Goal: Obtain resource: Download file/media

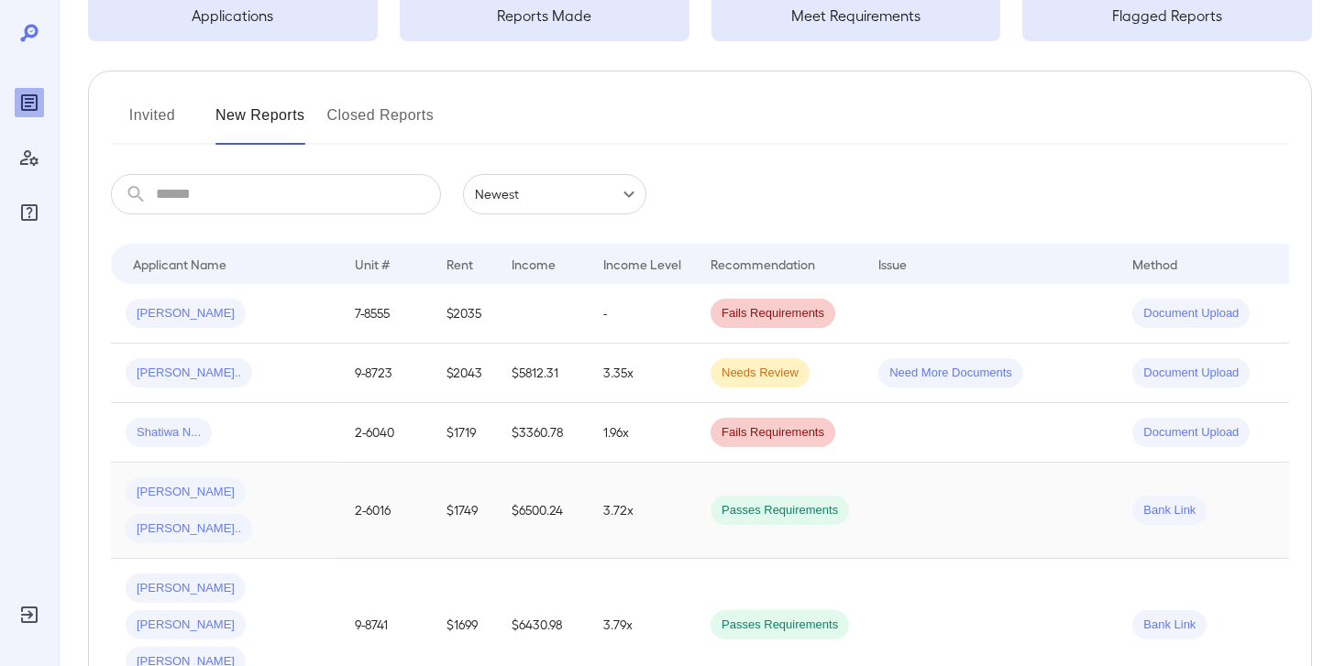
scroll to position [163, 0]
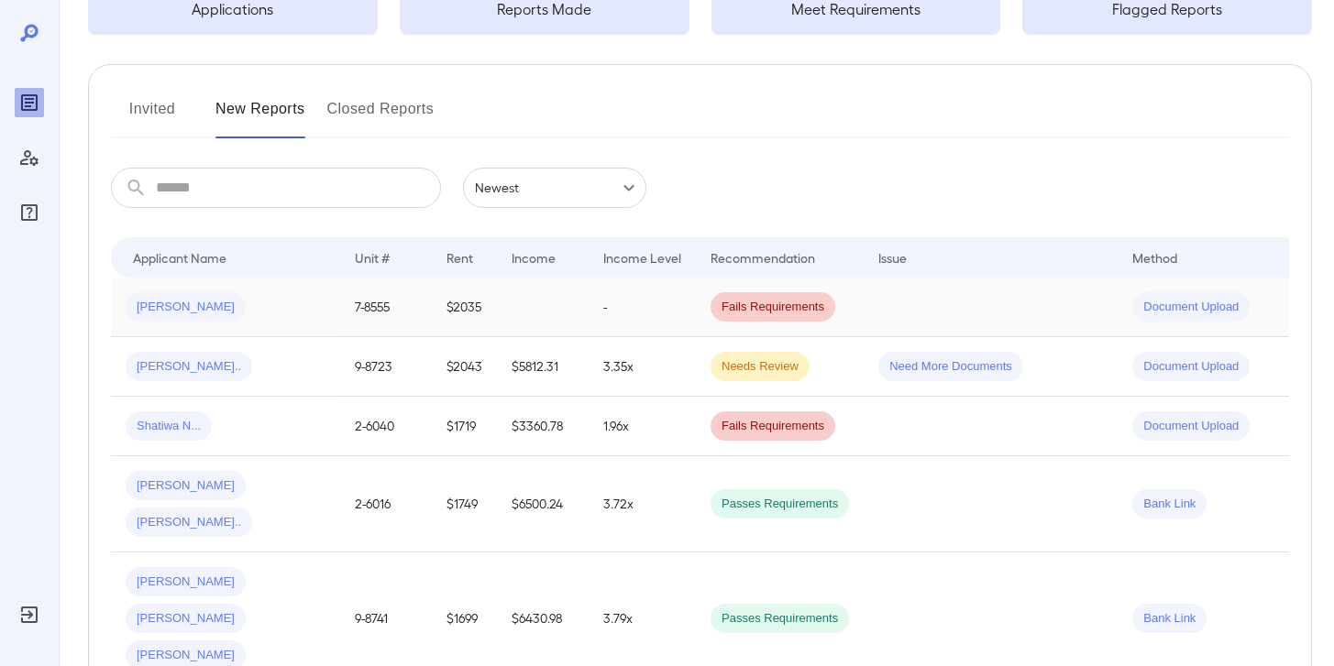
click at [541, 311] on td at bounding box center [543, 308] width 92 height 60
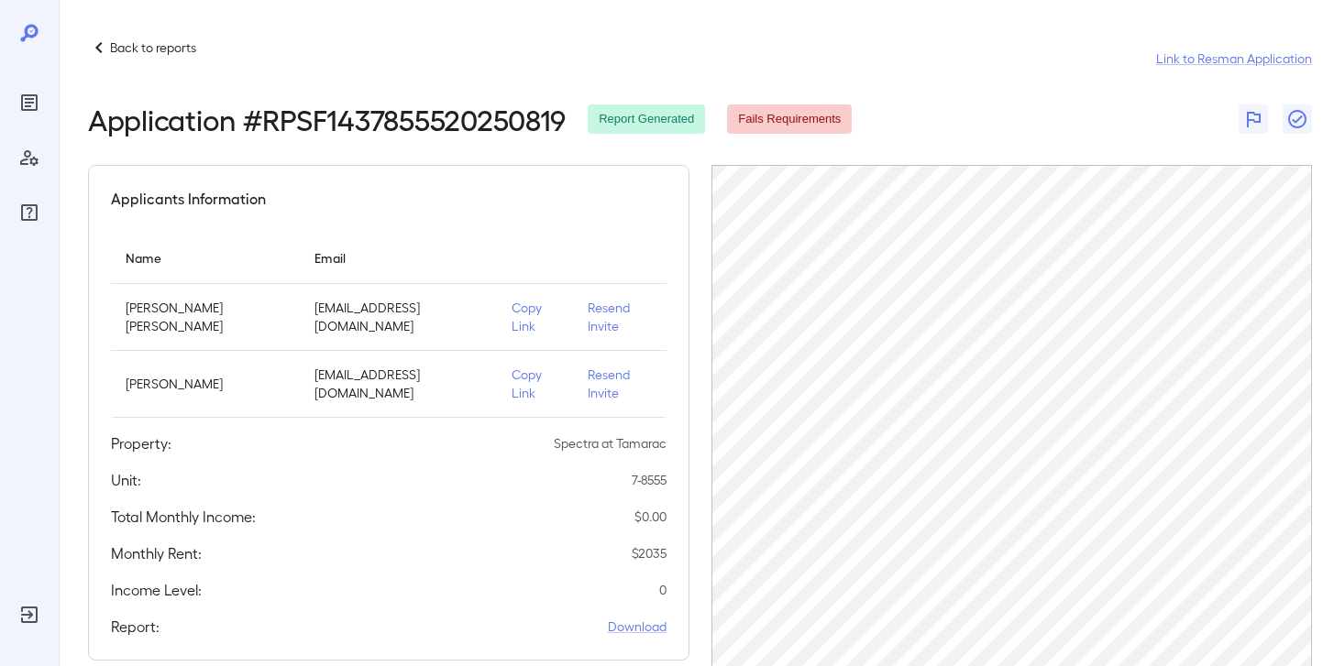
click at [183, 53] on p "Back to reports" at bounding box center [153, 48] width 86 height 18
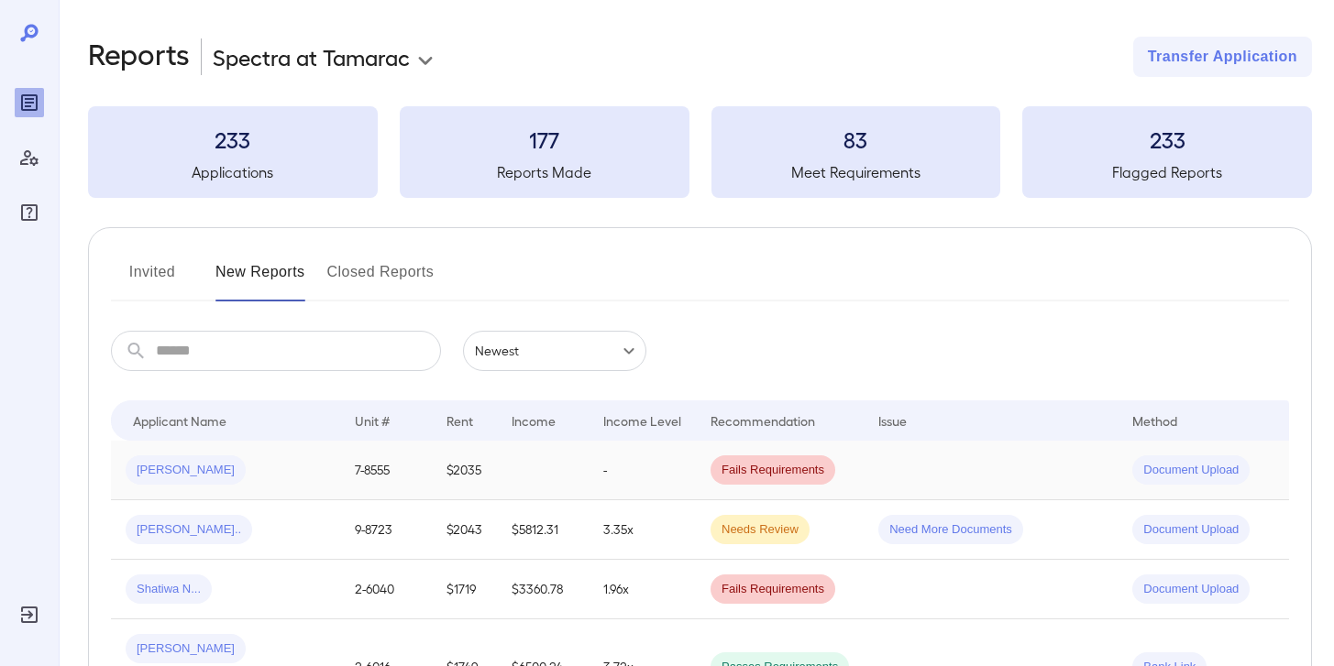
click at [157, 483] on div "[PERSON_NAME]" at bounding box center [186, 470] width 120 height 29
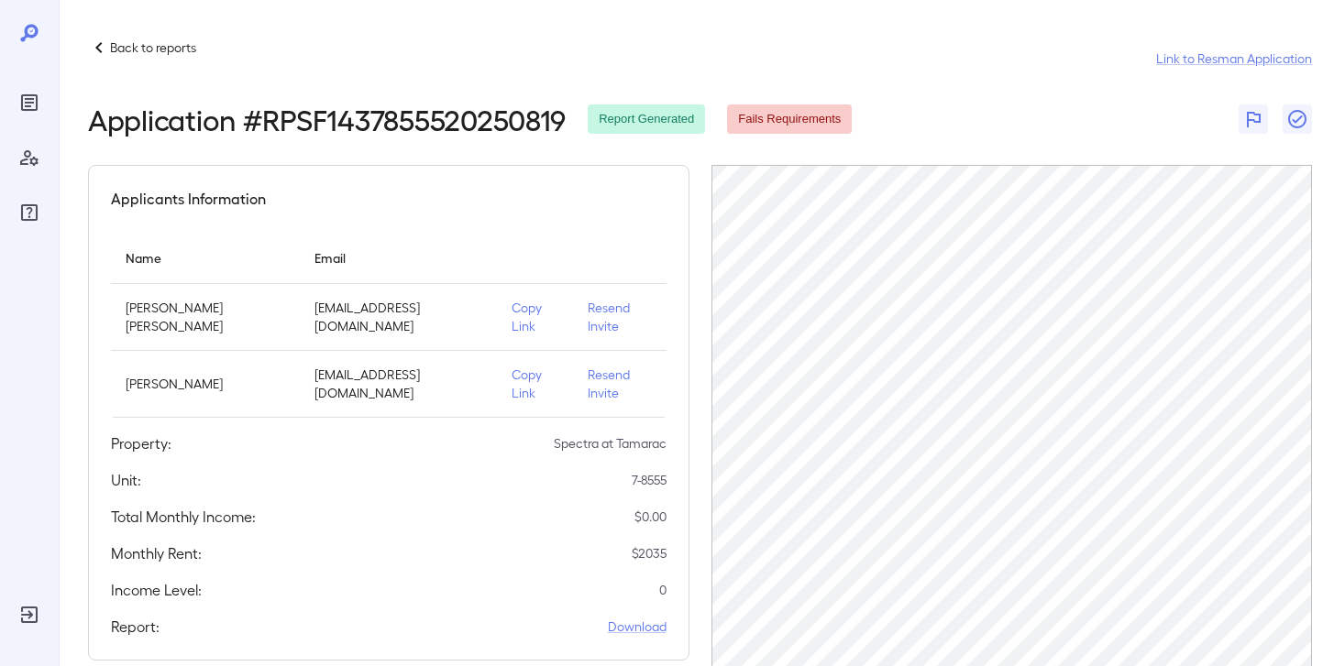
click at [512, 310] on p "Copy Link" at bounding box center [535, 317] width 47 height 37
click at [160, 42] on p "Back to reports" at bounding box center [153, 48] width 86 height 18
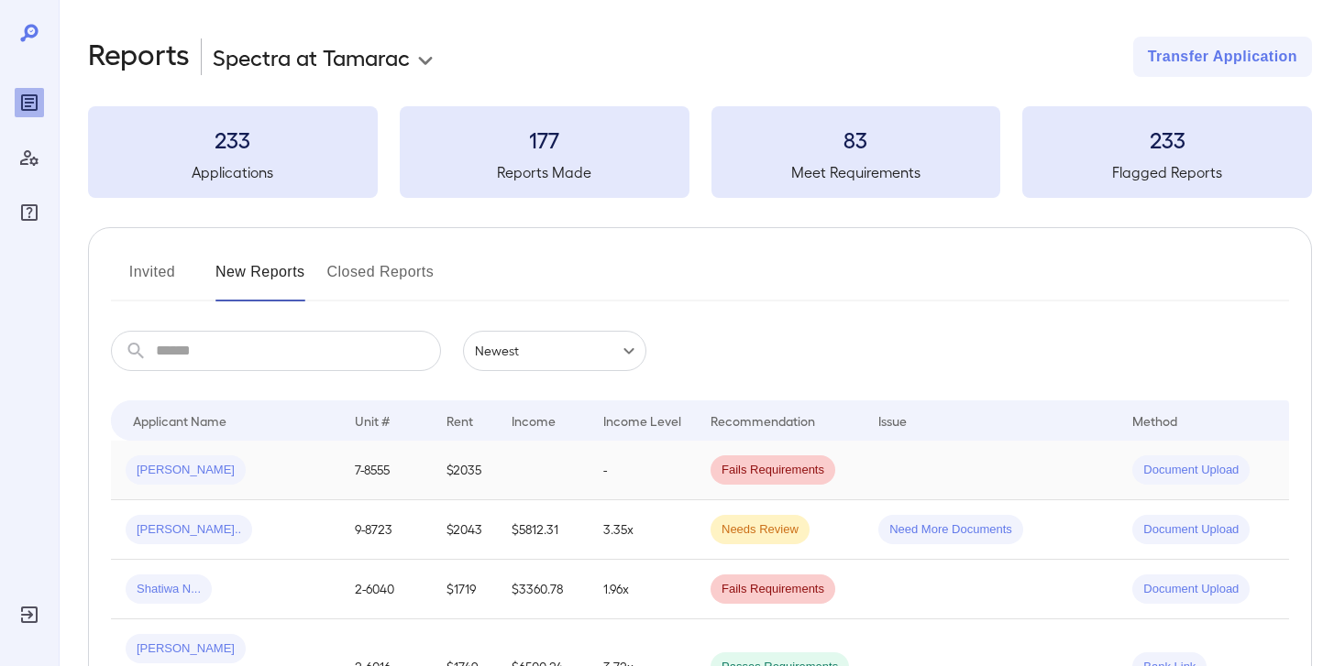
click at [718, 468] on span "Fails Requirements" at bounding box center [772, 470] width 125 height 17
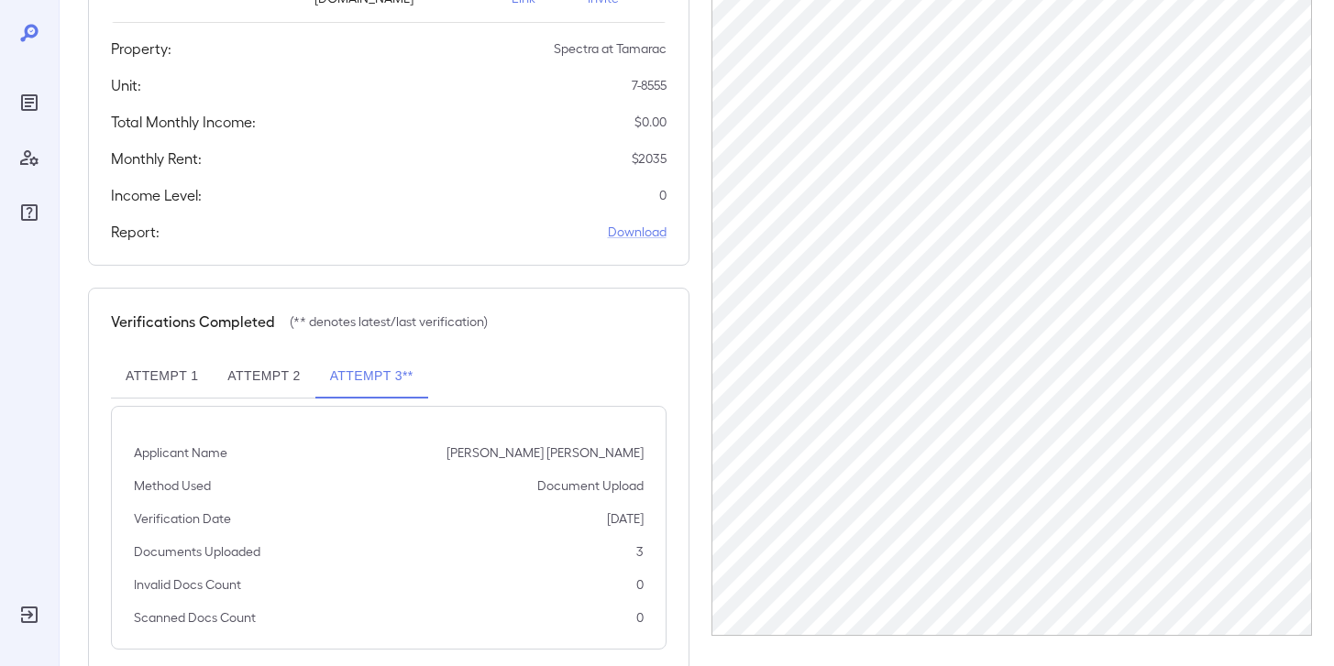
scroll to position [402, 0]
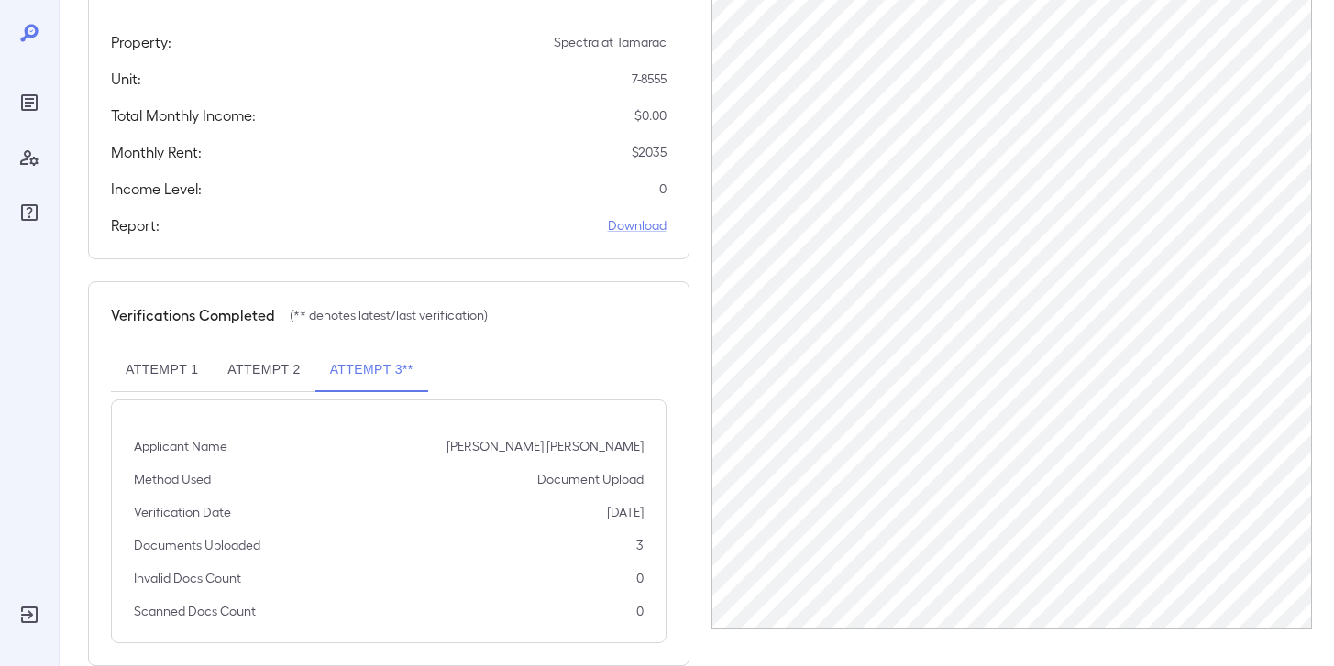
click at [283, 348] on button "Attempt 2" at bounding box center [264, 370] width 102 height 44
click at [347, 348] on button "Attempt 3**" at bounding box center [371, 370] width 113 height 44
click at [643, 216] on link "Download" at bounding box center [637, 225] width 59 height 18
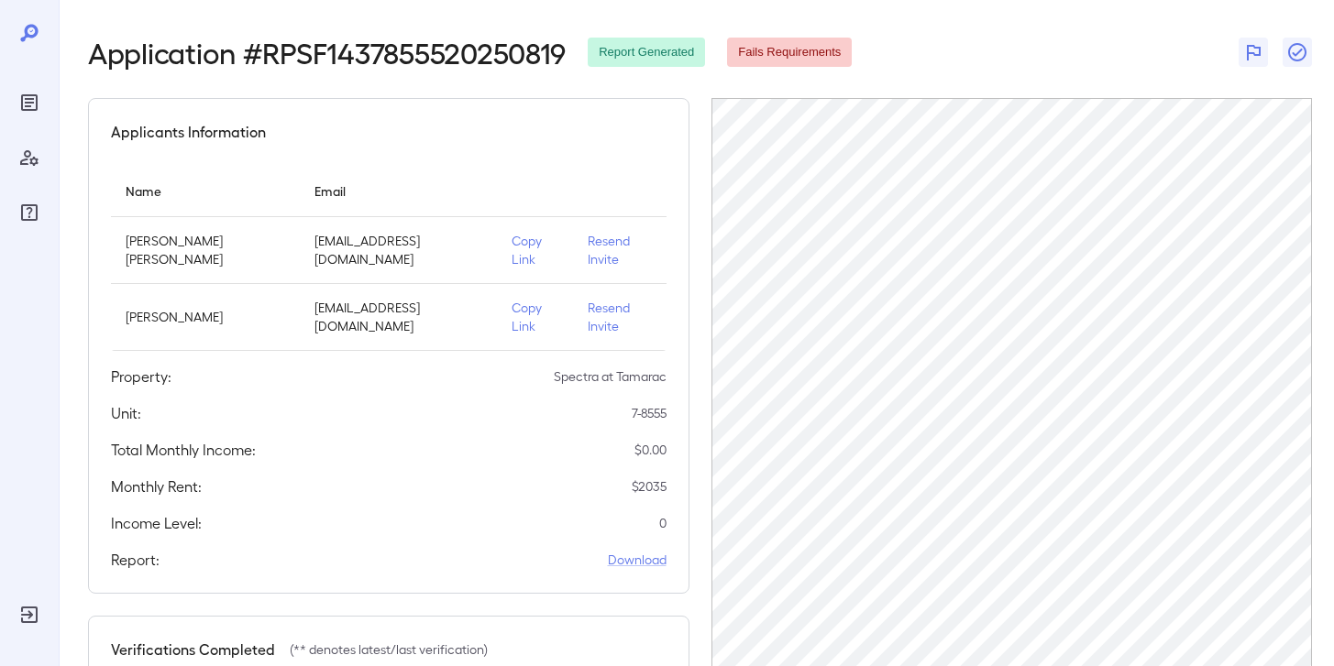
scroll to position [0, 0]
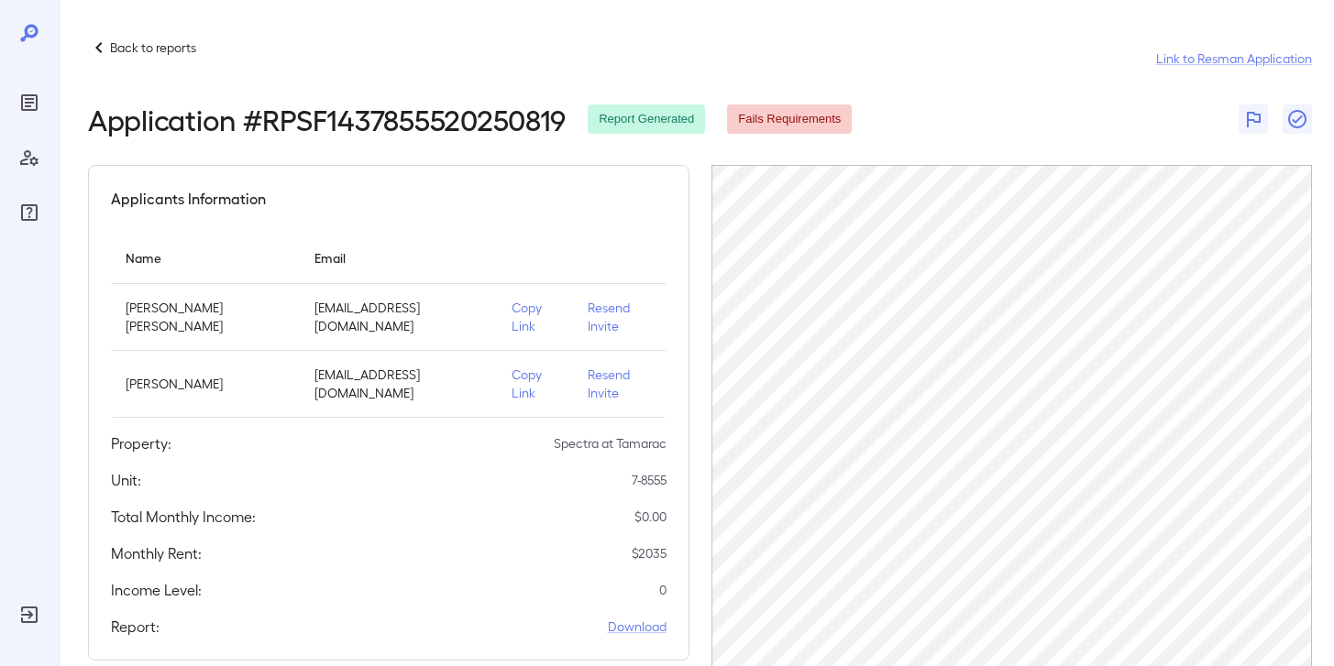
click at [159, 43] on p "Back to reports" at bounding box center [153, 48] width 86 height 18
